Goal: Check status

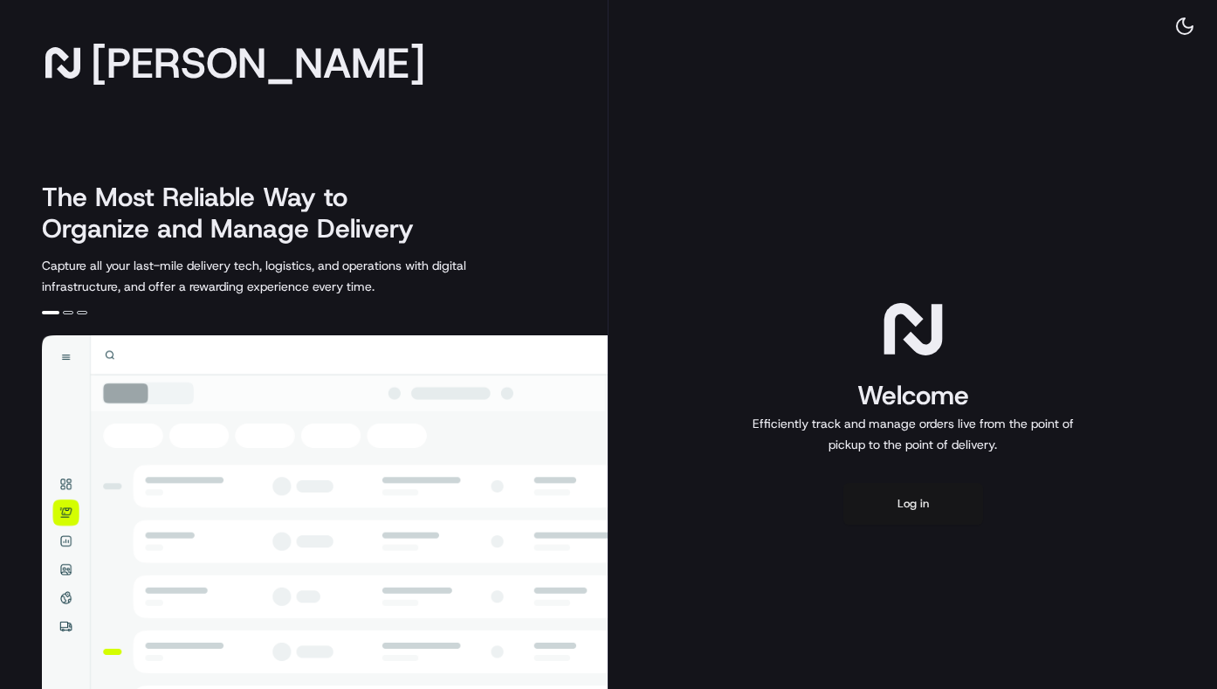
click at [905, 499] on button "Log in" at bounding box center [914, 504] width 140 height 42
